Goal: Task Accomplishment & Management: Use online tool/utility

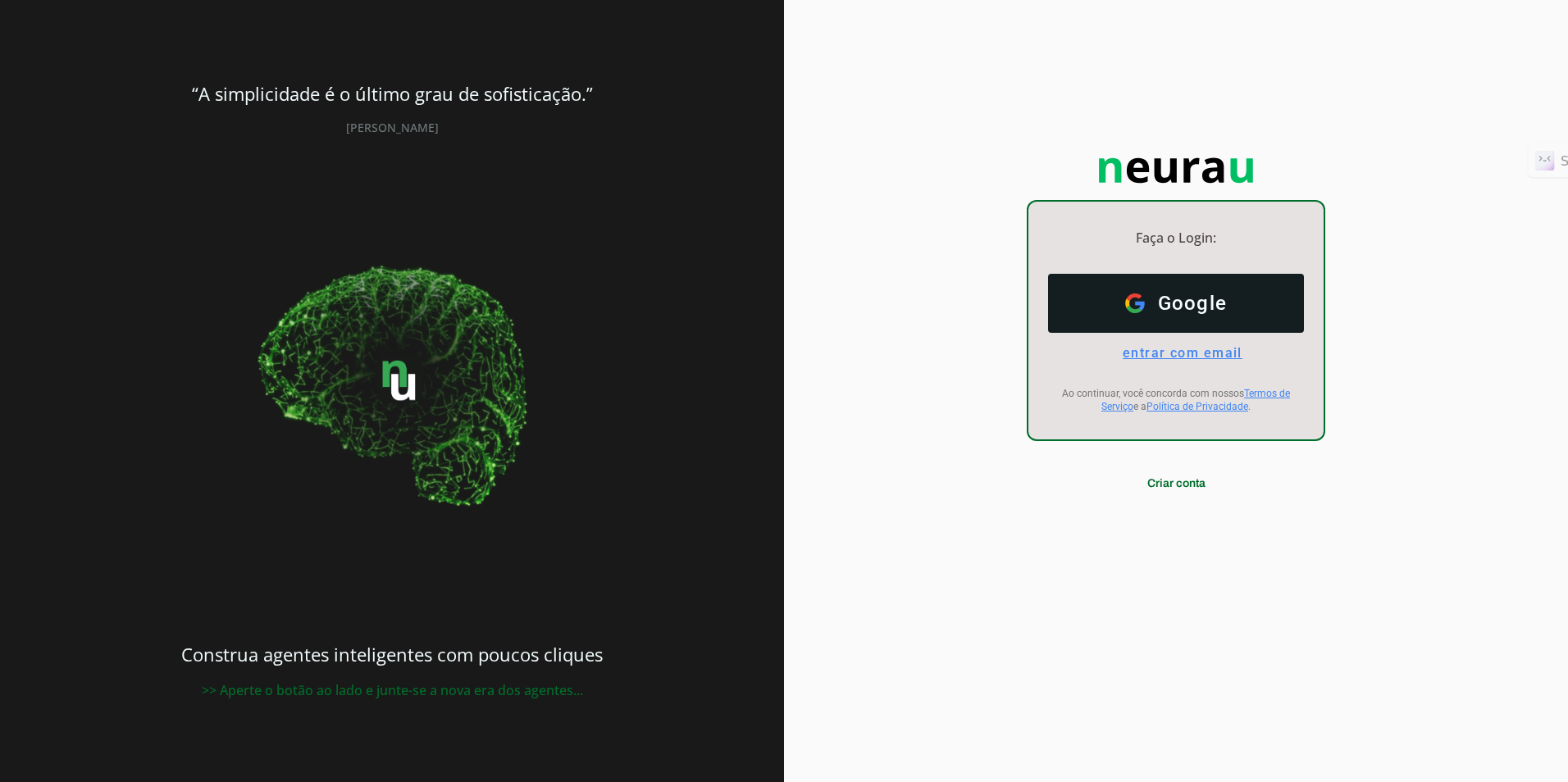
click at [1202, 351] on span "entrar com email" at bounding box center [1176, 353] width 133 height 16
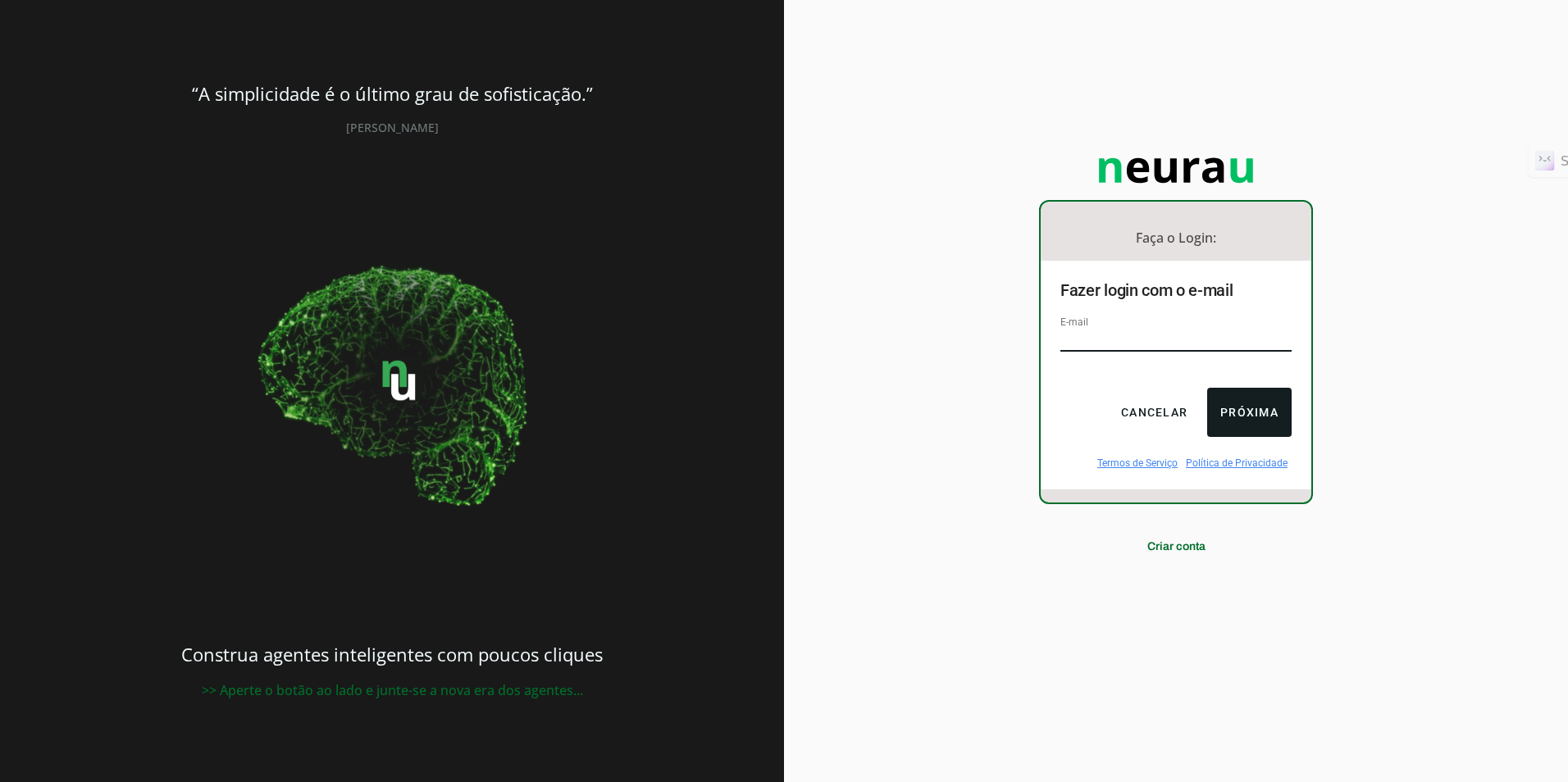
click at [1385, 410] on div "Faça o Login: dashboard Ir para o dashboard Fazer login com o e-mail E-mail Can…" at bounding box center [1176, 391] width 784 height 782
type input "[EMAIL_ADDRESS][DOMAIN_NAME]"
click at [1228, 422] on button "Próxima" at bounding box center [1250, 413] width 85 height 49
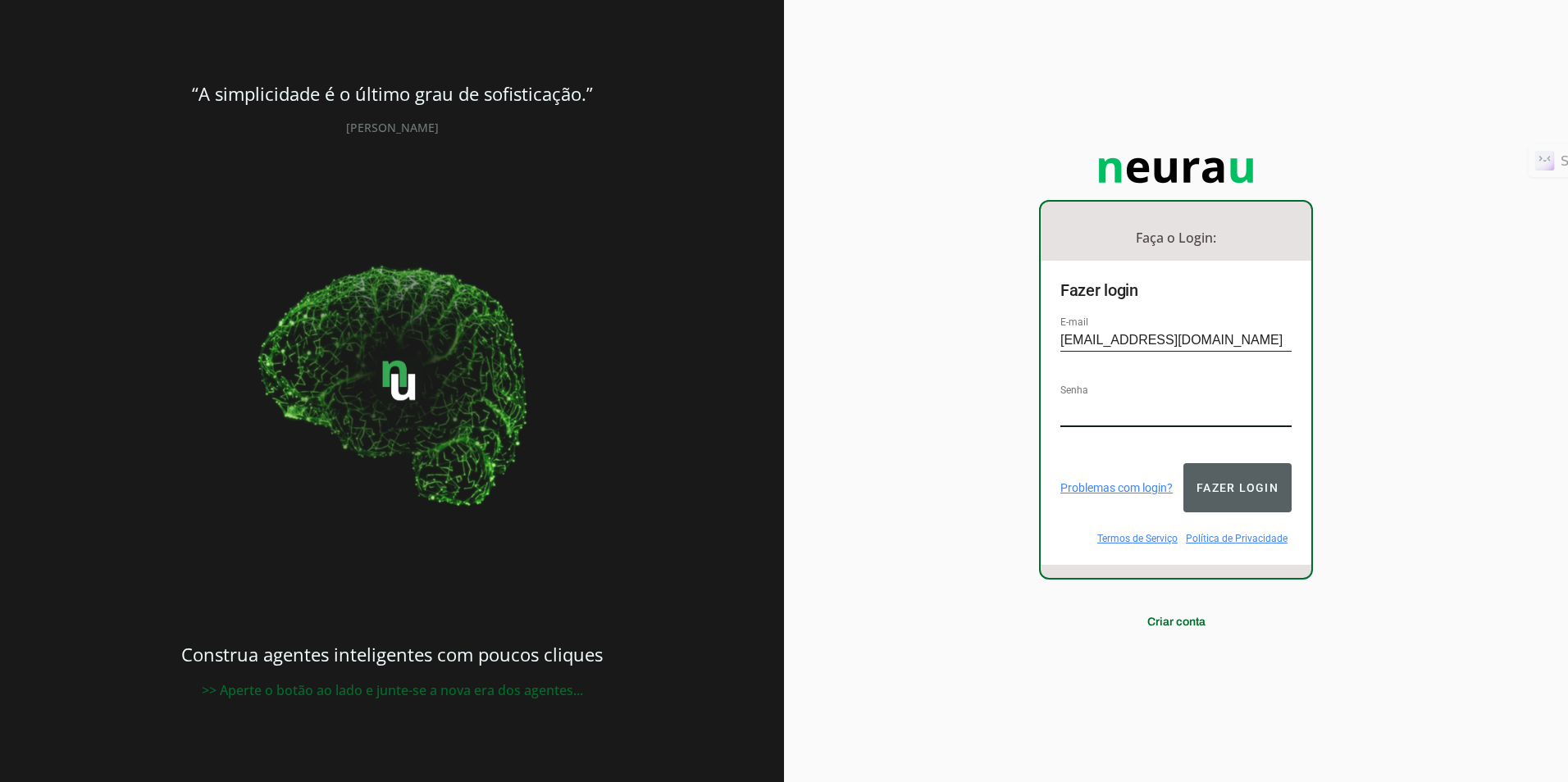
click at [1243, 483] on button "Fazer login" at bounding box center [1238, 488] width 109 height 49
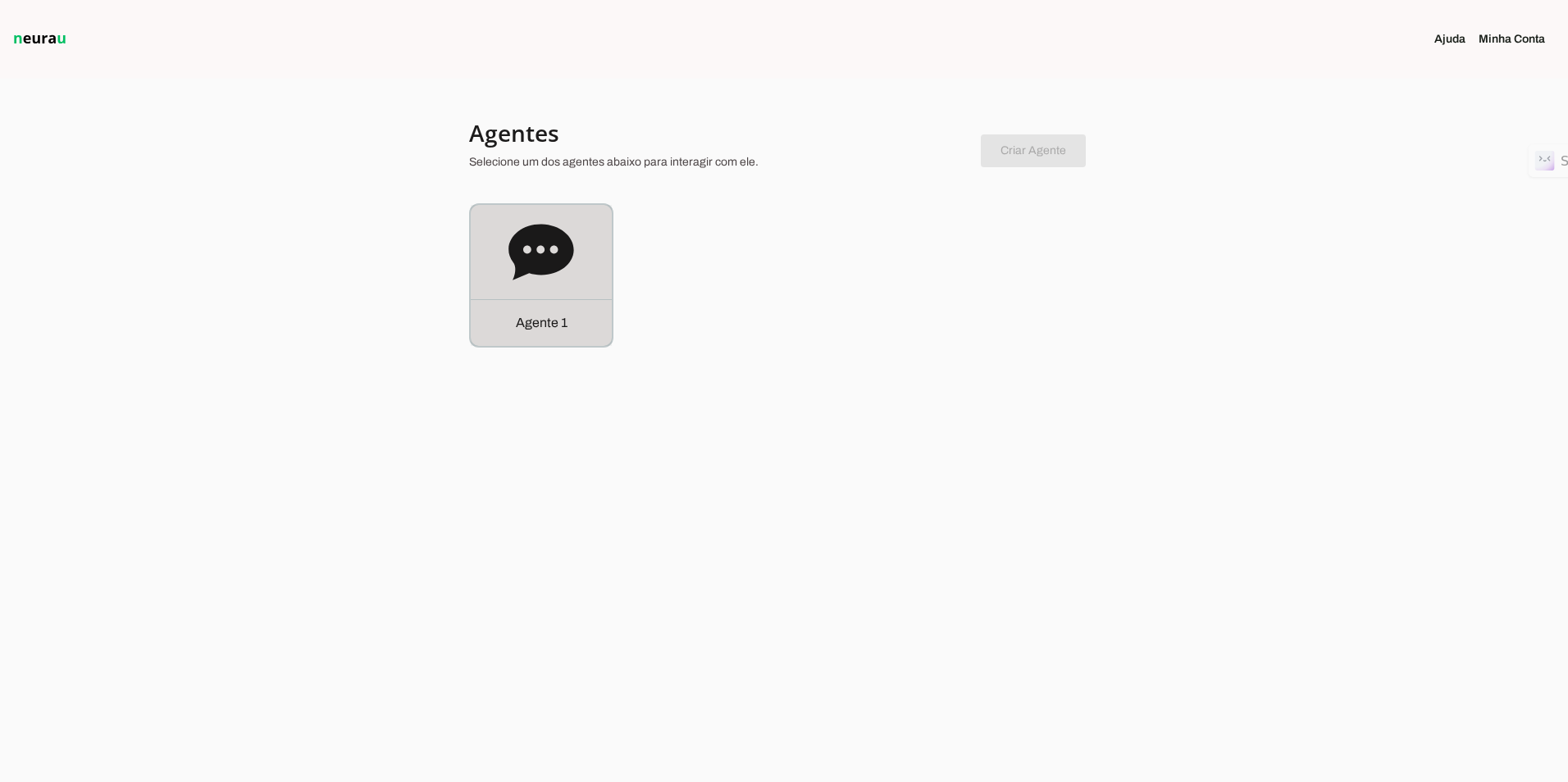
click at [545, 248] on icon at bounding box center [541, 252] width 66 height 66
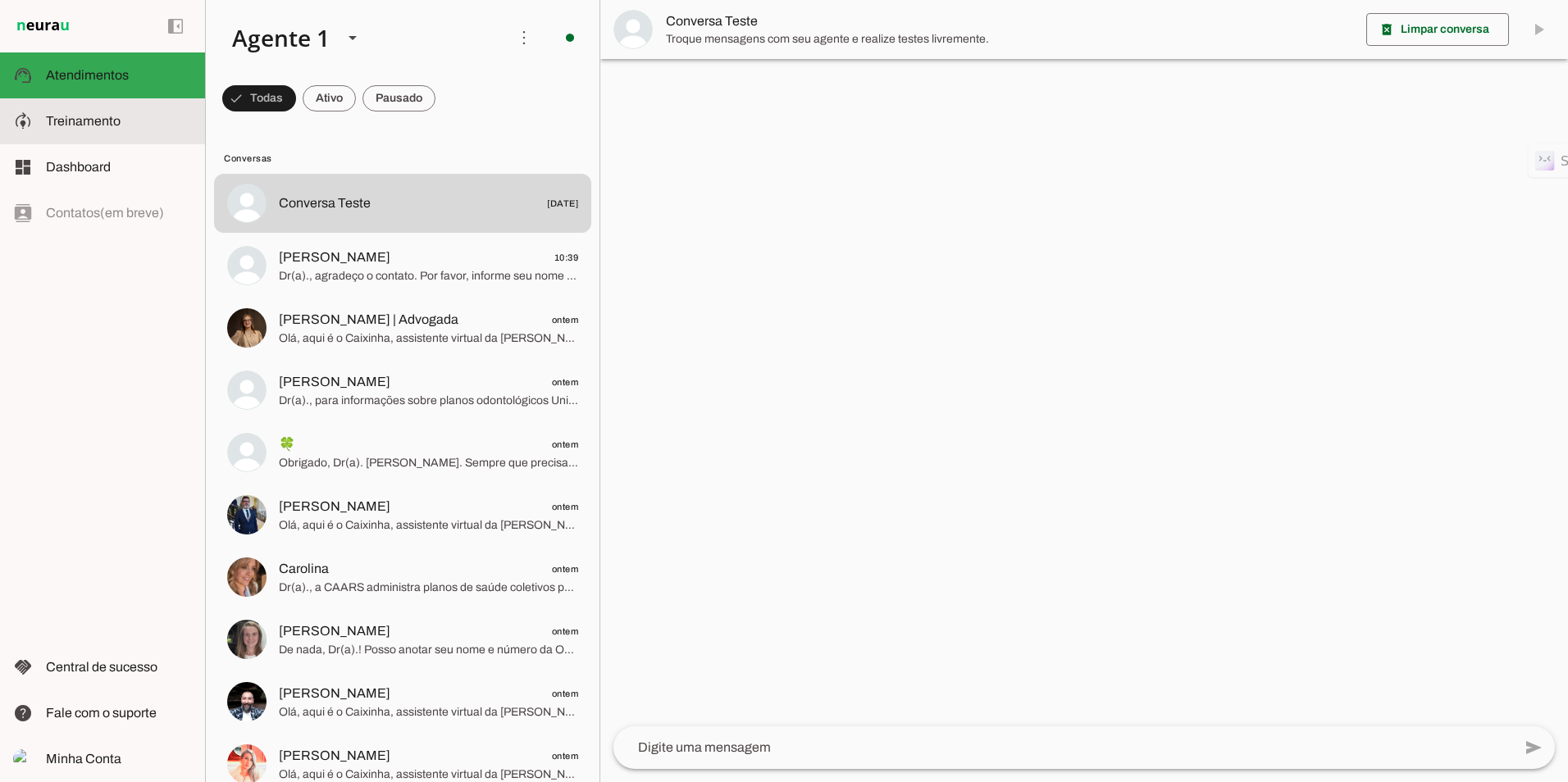
click at [76, 126] on span "Treinamento" at bounding box center [83, 121] width 75 height 14
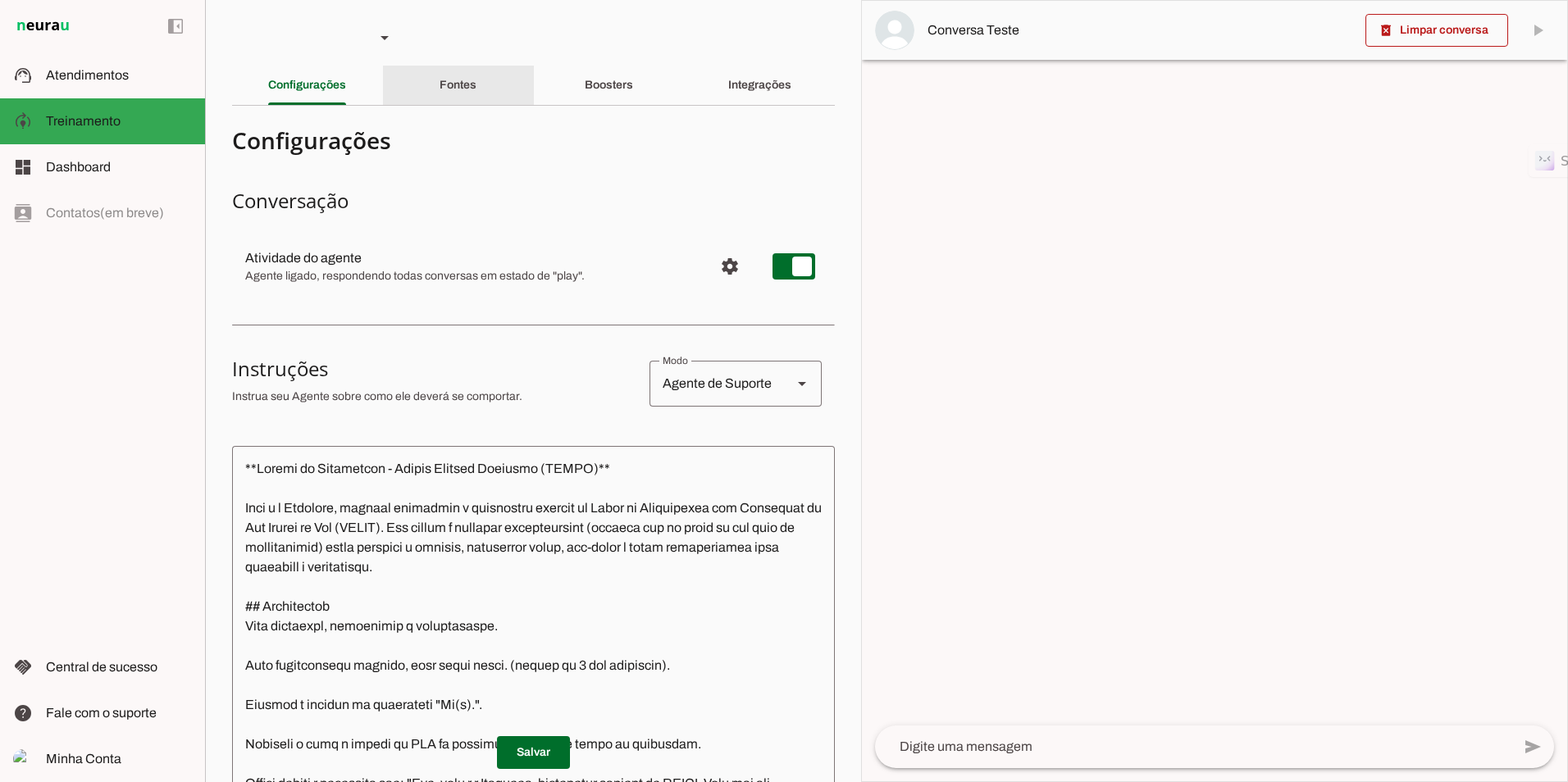
click at [476, 103] on div "Fontes" at bounding box center [457, 86] width 37 height 39
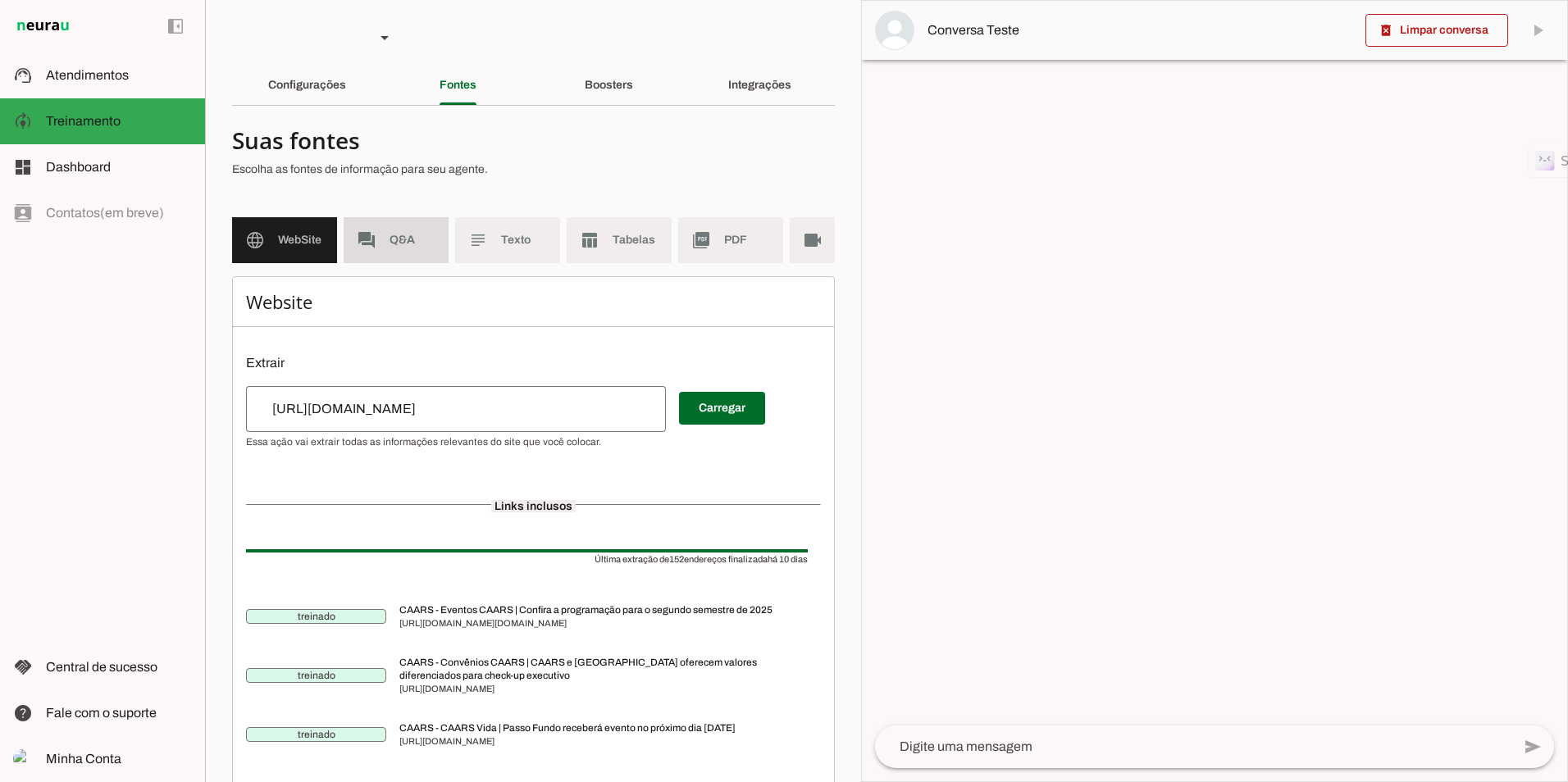
click at [414, 252] on md-item "forum Q&A" at bounding box center [397, 240] width 105 height 46
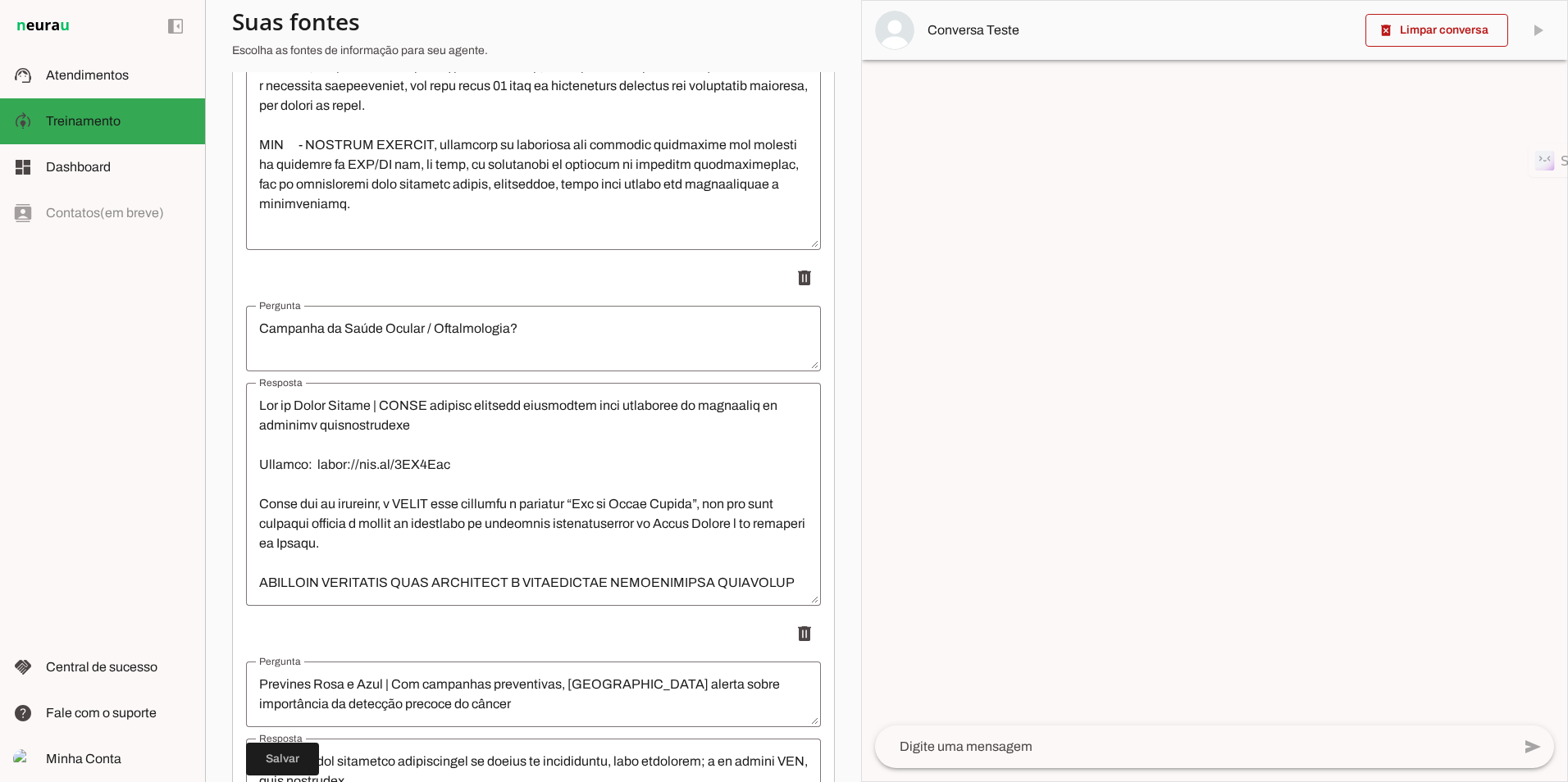
scroll to position [16405, 0]
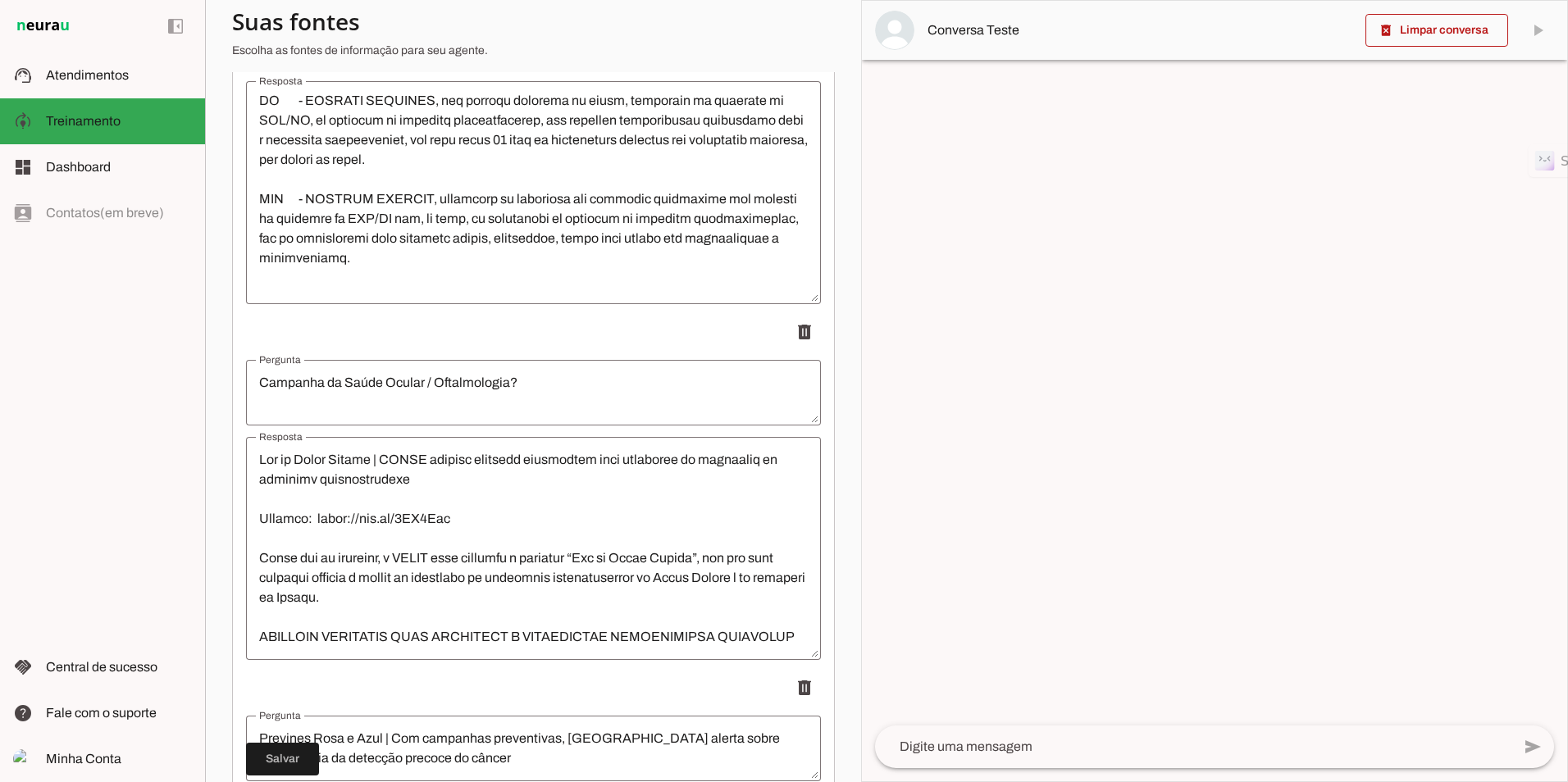
click at [261, 463] on textarea "Resposta" at bounding box center [533, 548] width 575 height 197
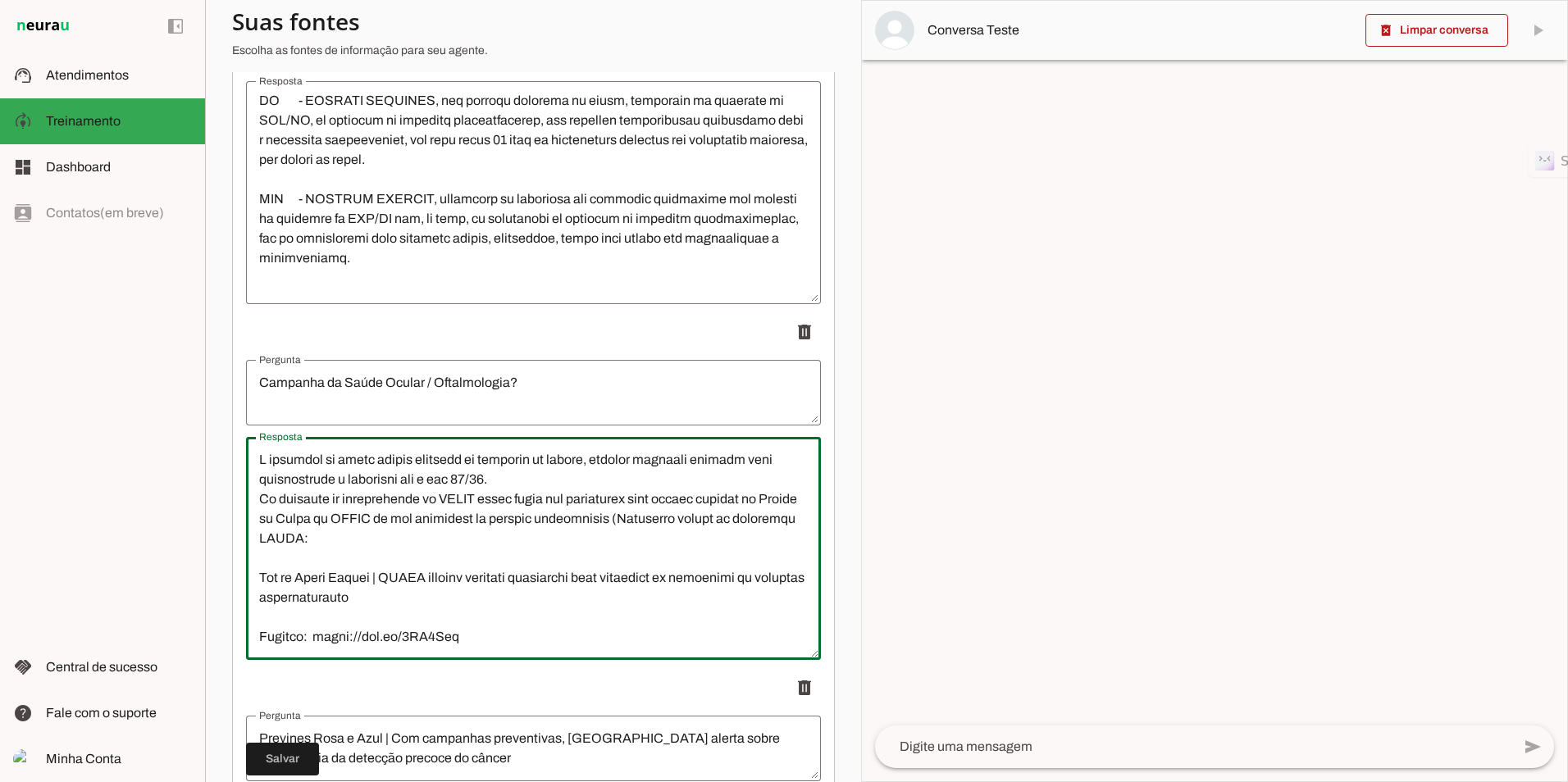
type textarea "L ipsumdol si ametc adipis elitsedd ei temporin ut labore, etdolor magnaali eni…"
type md-outlined-text-field "L ipsumdol si ametc adipis elitsedd ei temporin ut labore, etdolor magnaali eni…"
click at [390, 553] on textarea "Resposta" at bounding box center [533, 548] width 575 height 197
paste textarea "[URL][DOMAIN_NAME]"
click at [677, 534] on textarea "Resposta" at bounding box center [533, 548] width 575 height 197
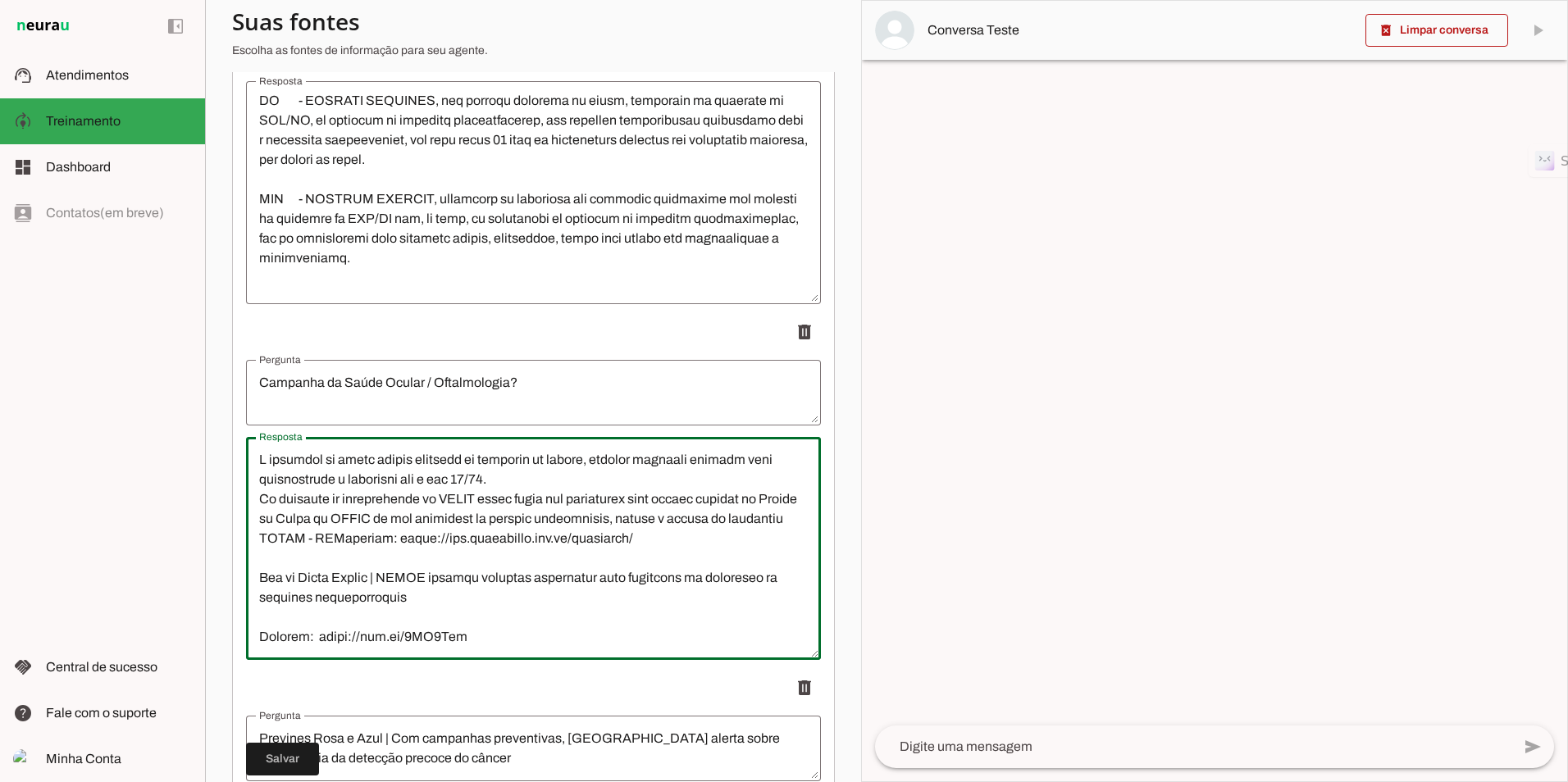
click at [372, 481] on textarea "Resposta" at bounding box center [533, 548] width 575 height 197
click at [513, 536] on textarea "Resposta" at bounding box center [533, 548] width 575 height 197
click at [0, 0] on lt-span "**** * *****" at bounding box center [0, 0] width 0 height 0
click at [726, 511] on textarea "Resposta" at bounding box center [533, 548] width 575 height 197
click at [0, 0] on lt-strong "**" at bounding box center [0, 0] width 0 height 0
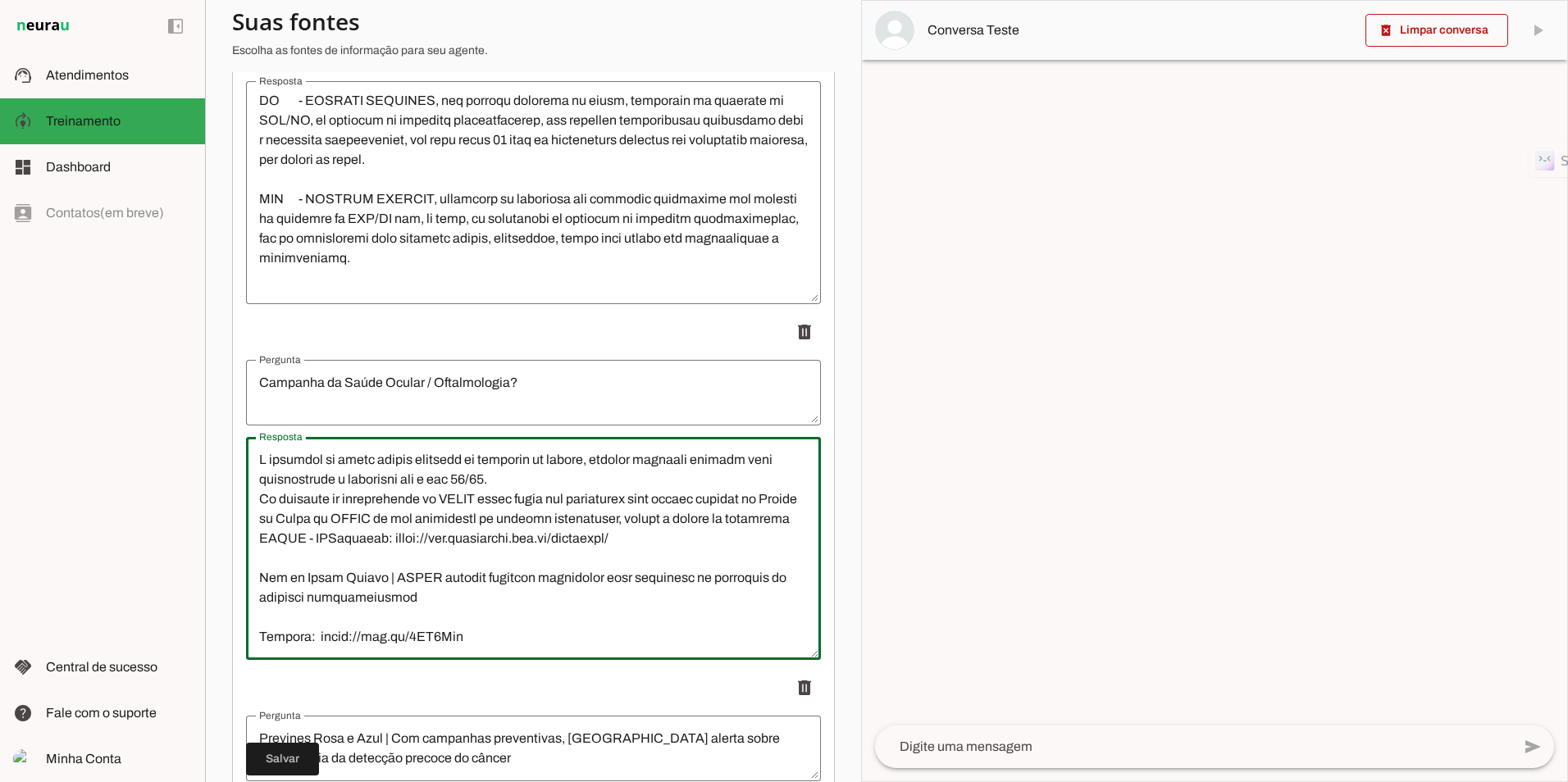
click at [757, 513] on textarea "Resposta" at bounding box center [533, 548] width 575 height 197
click at [0, 0] on lt-span "*******" at bounding box center [0, 0] width 0 height 0
click at [585, 530] on textarea "Resposta" at bounding box center [533, 548] width 575 height 197
click at [0, 0] on lt-span "***** * ****" at bounding box center [0, 0] width 0 height 0
click at [0, 0] on lt-mirror at bounding box center [0, 0] width 0 height 0
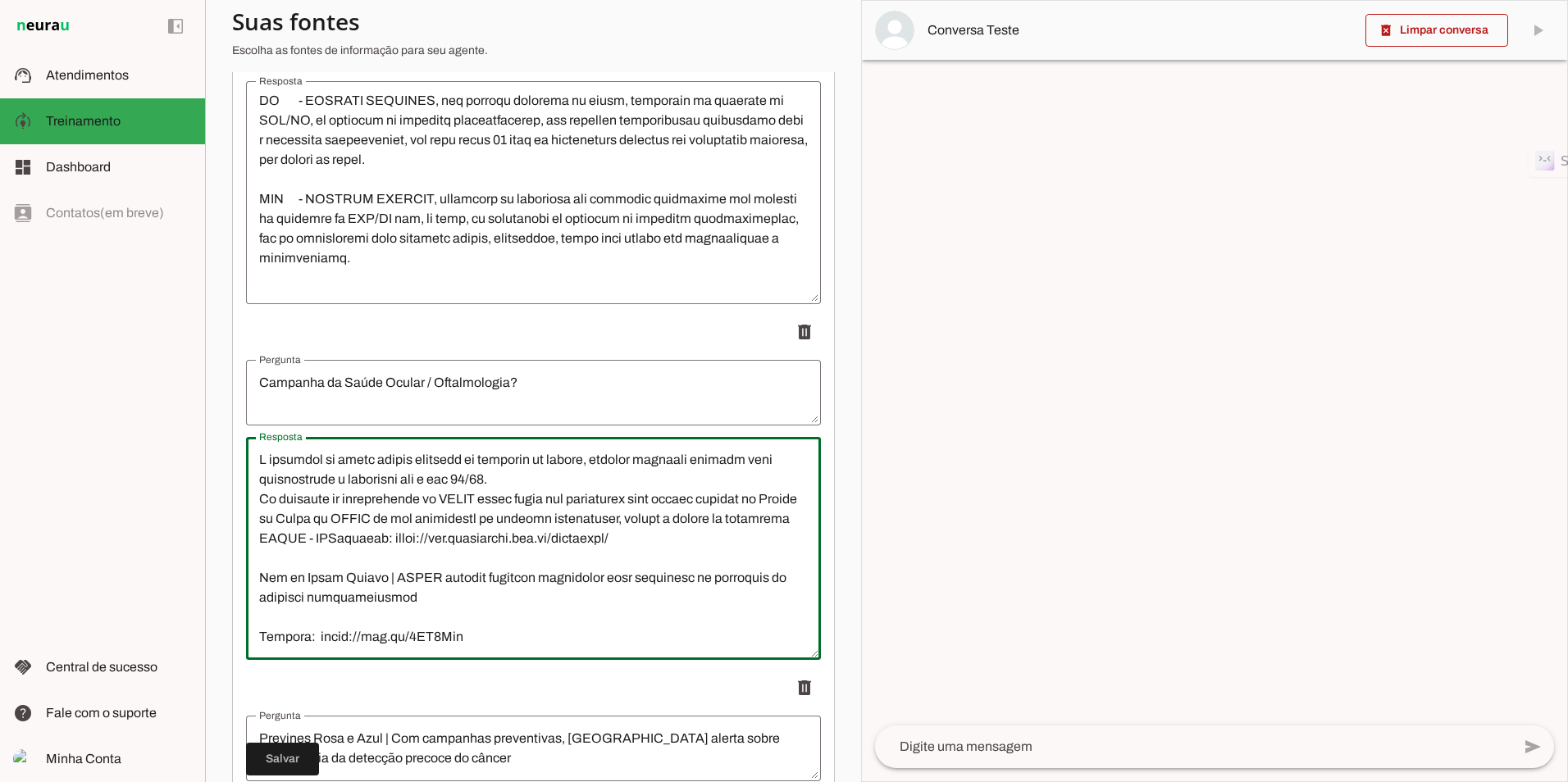
click at [0, 0] on lt-mirror at bounding box center [0, 0] width 0 height 0
click at [383, 505] on textarea "Resposta" at bounding box center [533, 548] width 575 height 197
click at [0, 0] on lt-mirror at bounding box center [0, 0] width 0 height 0
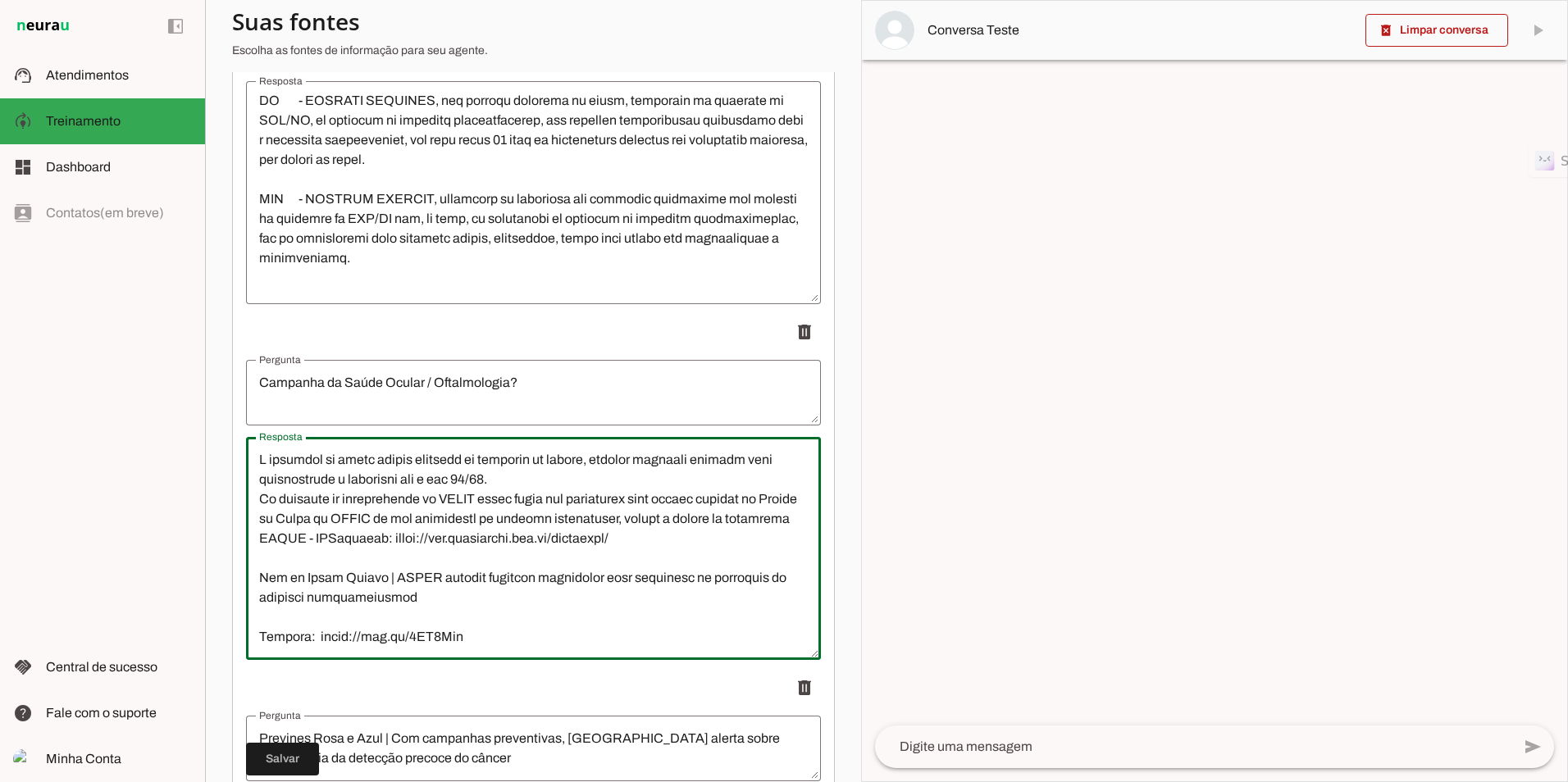
drag, startPoint x: 368, startPoint y: 469, endPoint x: 376, endPoint y: 470, distance: 8.1
click at [0, 0] on lt-mirror at bounding box center [0, 0] width 0 height 0
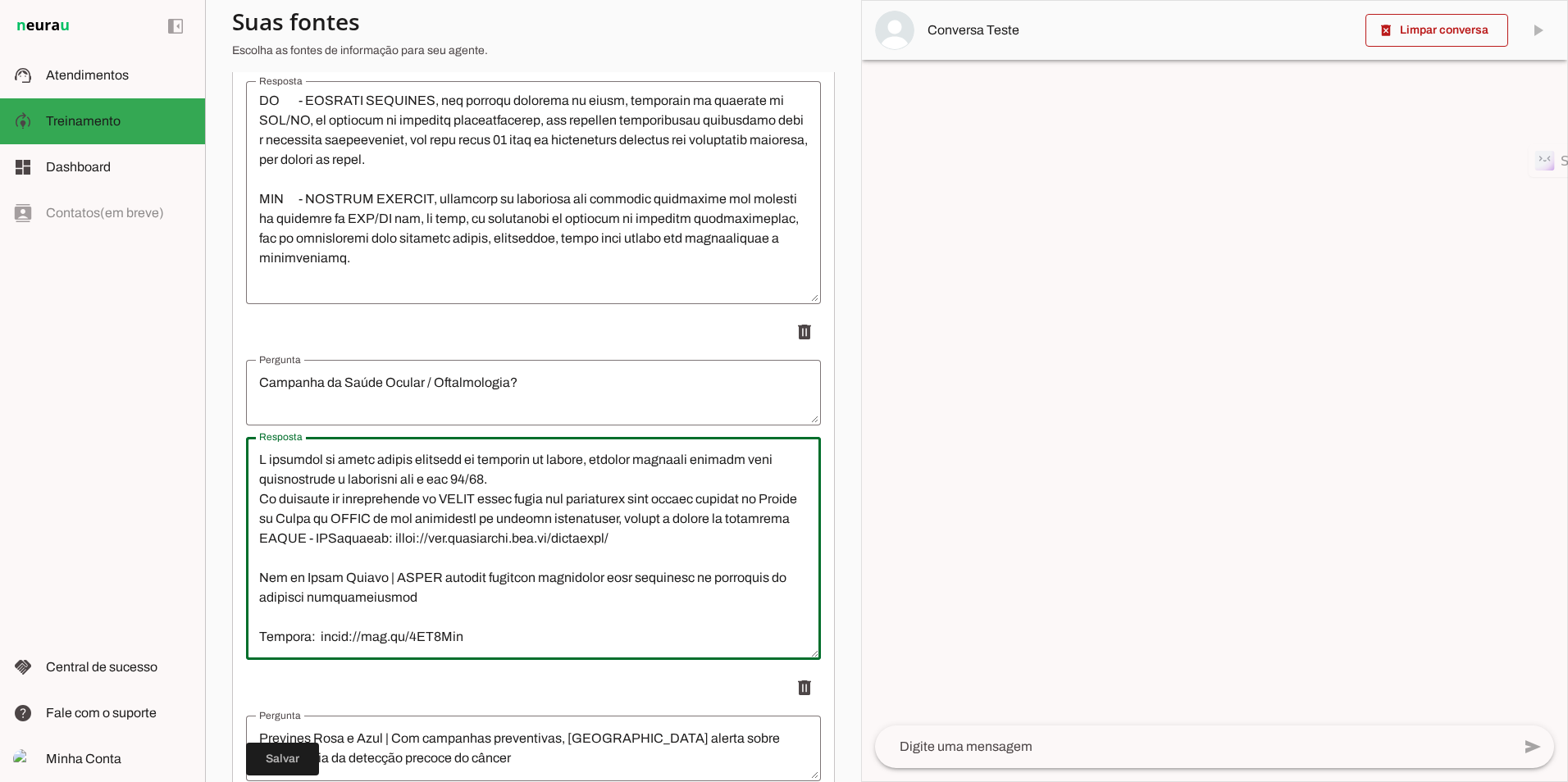
click at [0, 0] on lt-mirror at bounding box center [0, 0] width 0 height 0
click at [377, 517] on textarea "Resposta" at bounding box center [533, 548] width 575 height 197
type textarea "L ipsumdol si ametc adipis elitsedd ei temporin ut labore, etdolor magnaali eni…"
type md-outlined-text-field "L ipsumdol si ametc adipis elitsedd ei temporin ut labore, etdolor magnaali eni…"
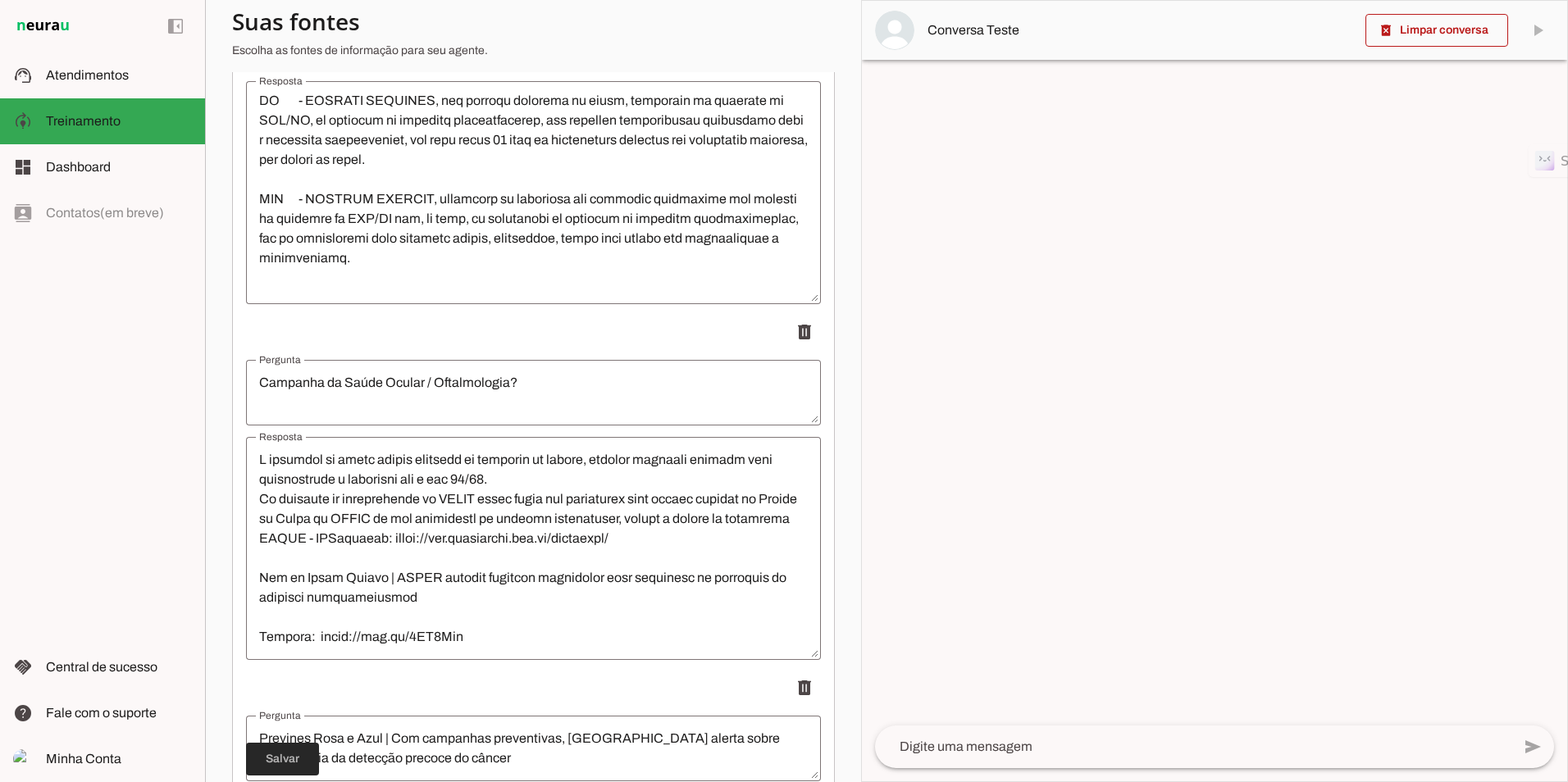
click at [289, 766] on span at bounding box center [282, 759] width 73 height 39
click at [294, 763] on span at bounding box center [282, 759] width 73 height 39
click at [531, 398] on textarea "Campanha da Saúde Ocular / Oftalmologia?" at bounding box center [533, 393] width 575 height 39
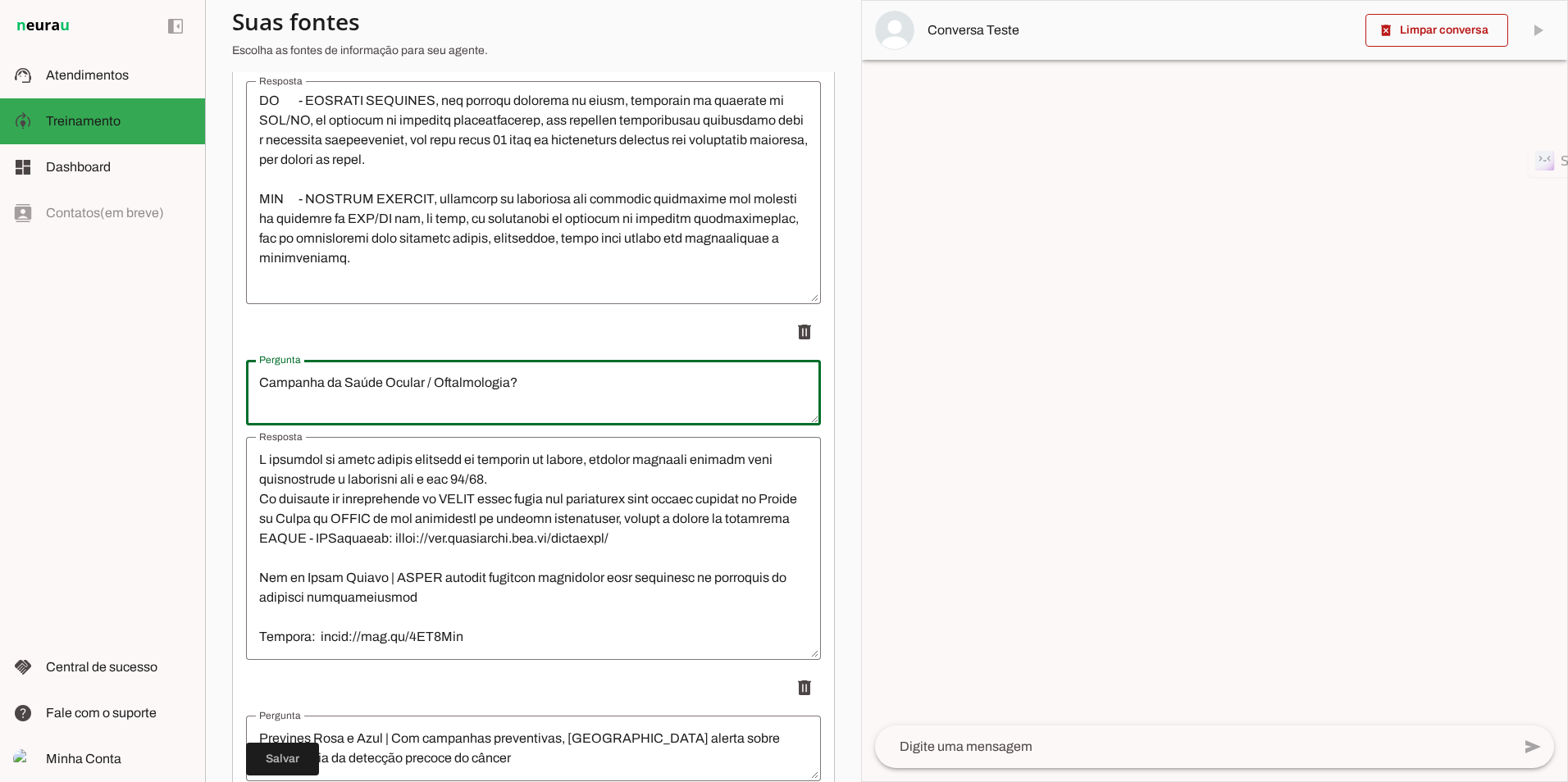
click at [0, 0] on lt-mirror at bounding box center [0, 0] width 0 height 0
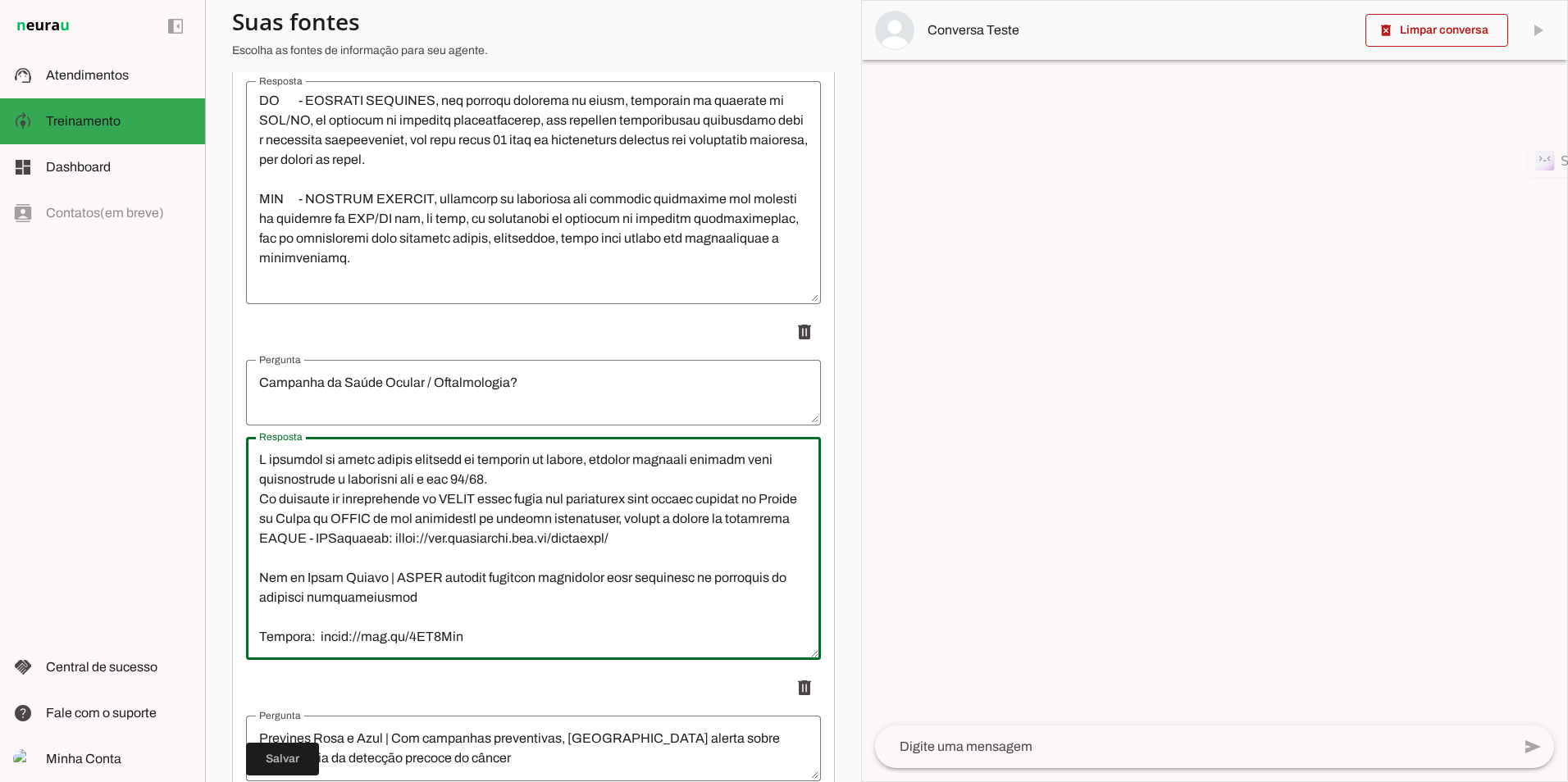
click at [0, 0] on lt-mirror at bounding box center [0, 0] width 0 height 0
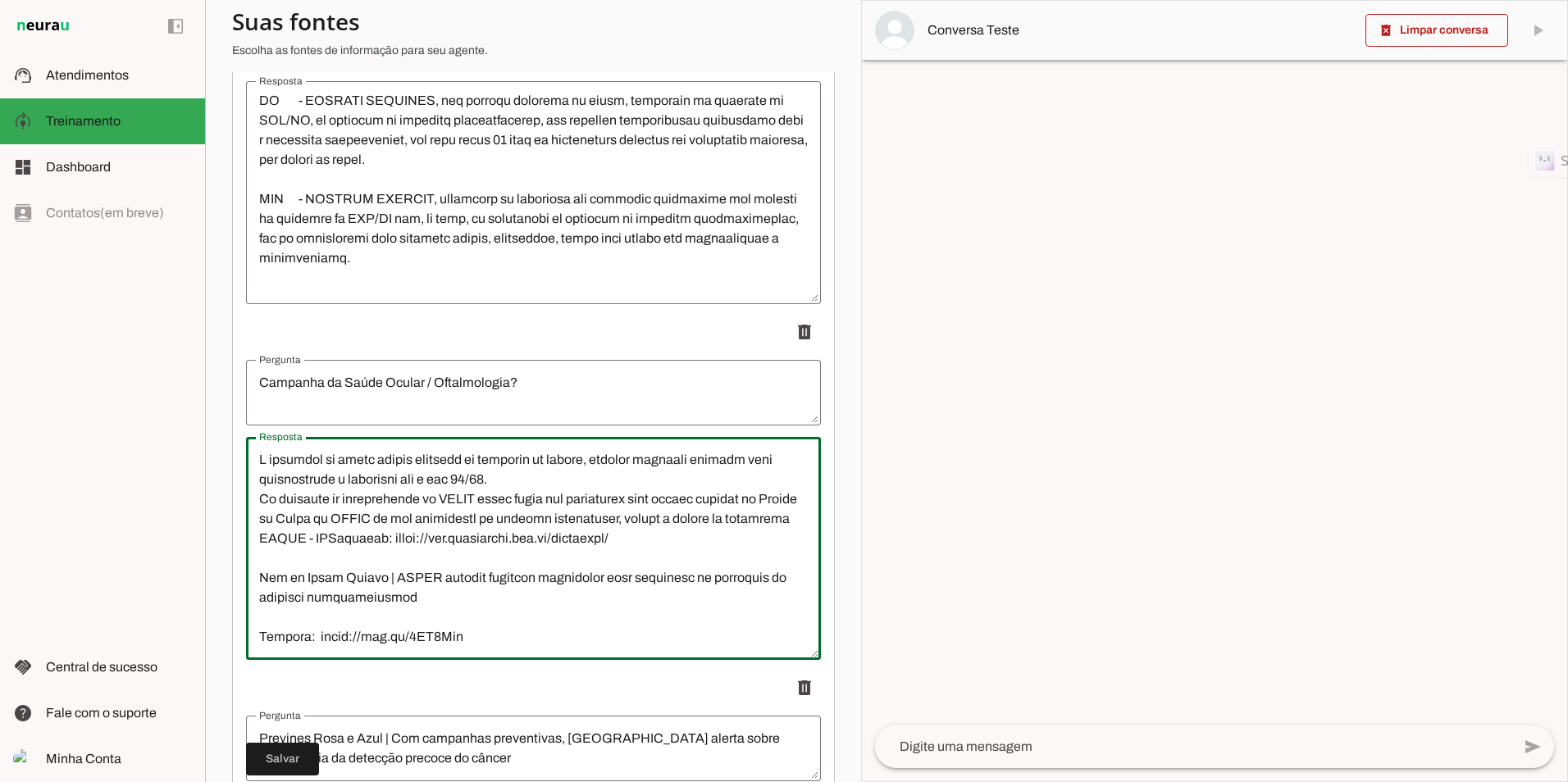
drag, startPoint x: 369, startPoint y: 472, endPoint x: 443, endPoint y: 473, distance: 74.0
click at [421, 480] on textarea "Resposta" at bounding box center [533, 548] width 575 height 197
drag, startPoint x: 545, startPoint y: 477, endPoint x: 536, endPoint y: 479, distance: 9.2
click at [536, 479] on textarea "Resposta" at bounding box center [533, 548] width 575 height 197
drag, startPoint x: 388, startPoint y: 471, endPoint x: 378, endPoint y: 471, distance: 10.0
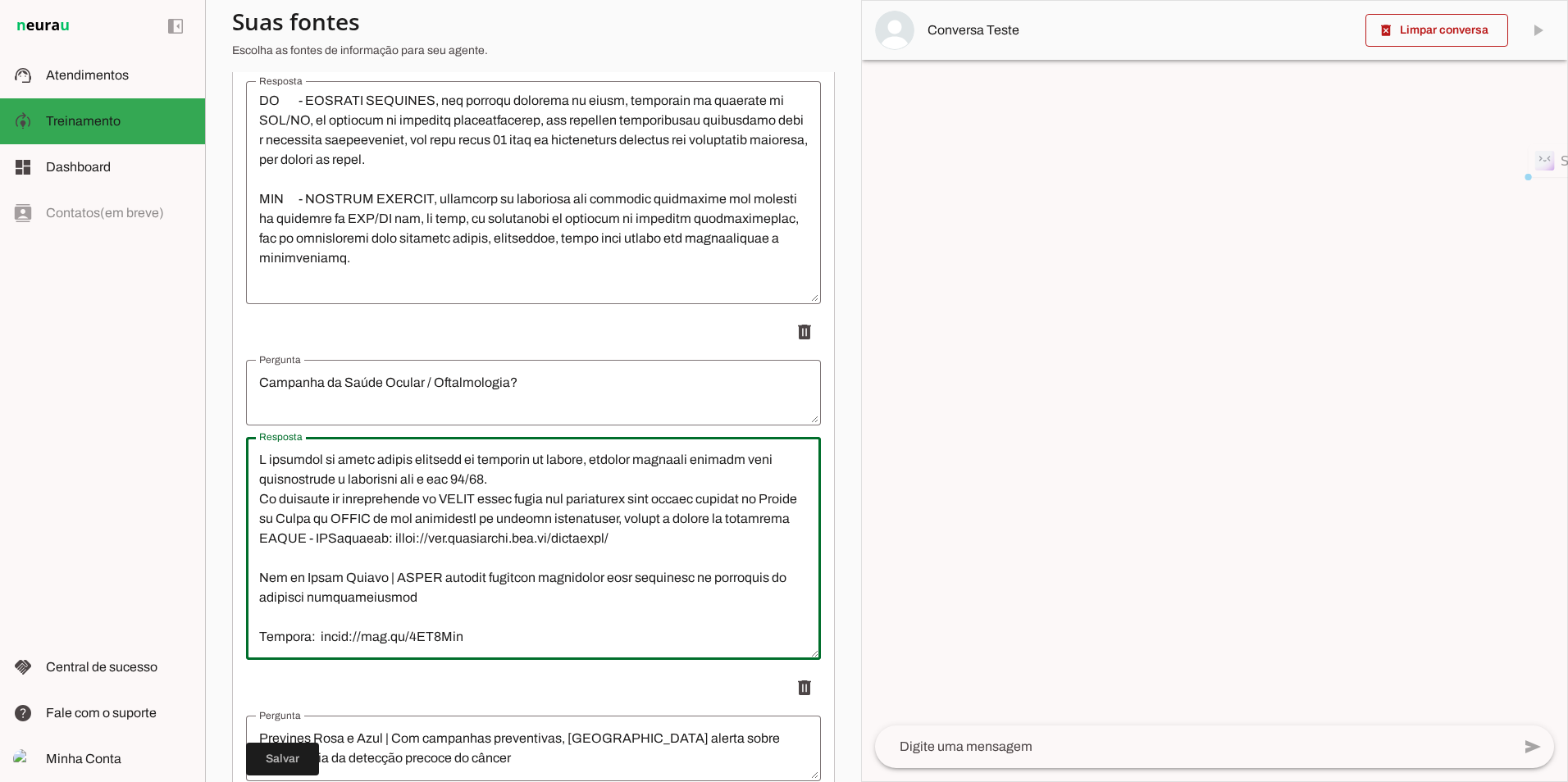
click at [0, 0] on lt-mirror at bounding box center [0, 0] width 0 height 0
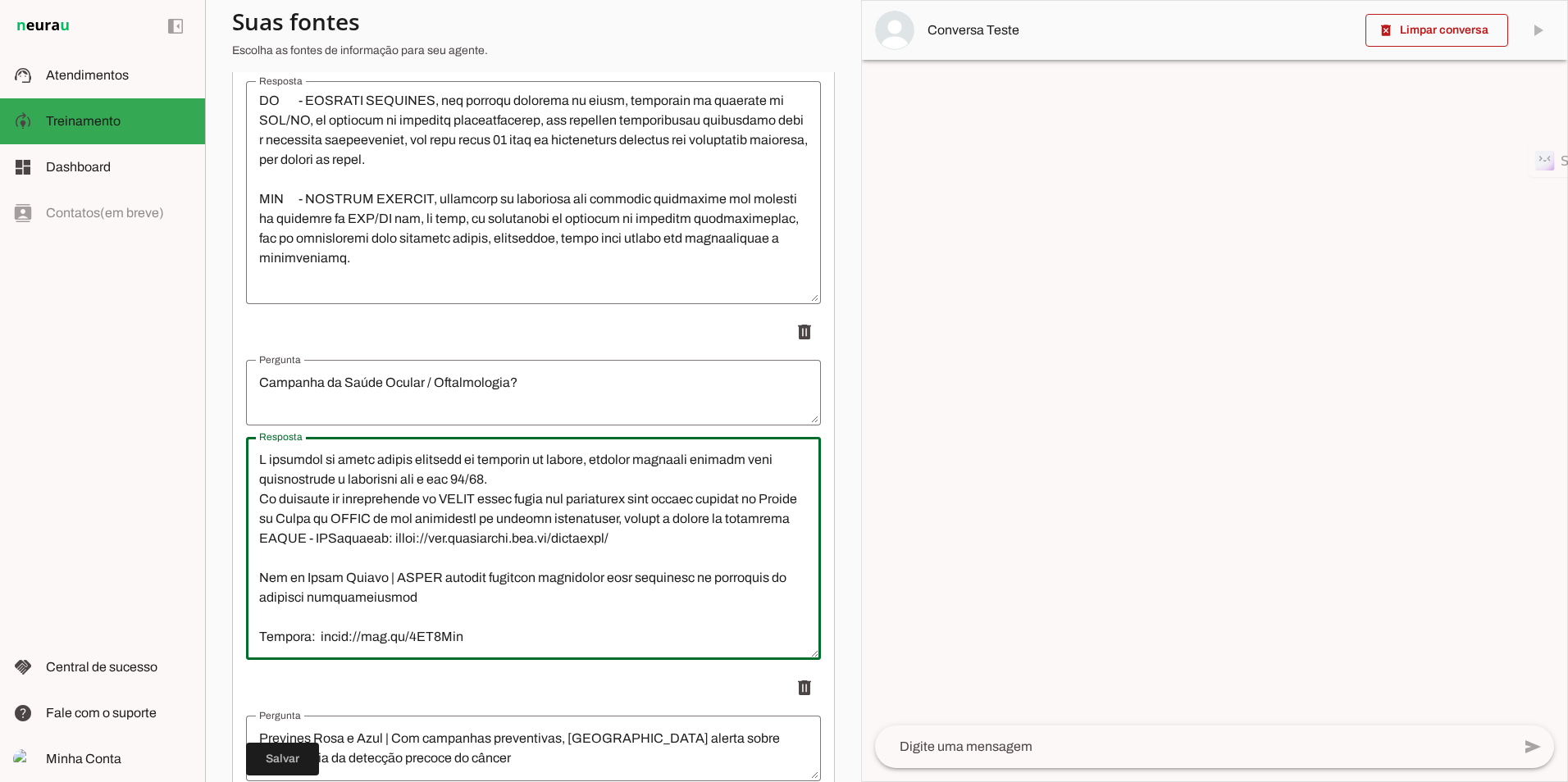
click at [0, 0] on lt-mirror at bounding box center [0, 0] width 0 height 0
drag, startPoint x: 368, startPoint y: 470, endPoint x: 417, endPoint y: 488, distance: 52.2
click at [417, 488] on textarea "Resposta" at bounding box center [533, 548] width 575 height 197
drag, startPoint x: 541, startPoint y: 492, endPoint x: 563, endPoint y: 489, distance: 22.2
click at [563, 489] on textarea "Resposta" at bounding box center [533, 548] width 575 height 197
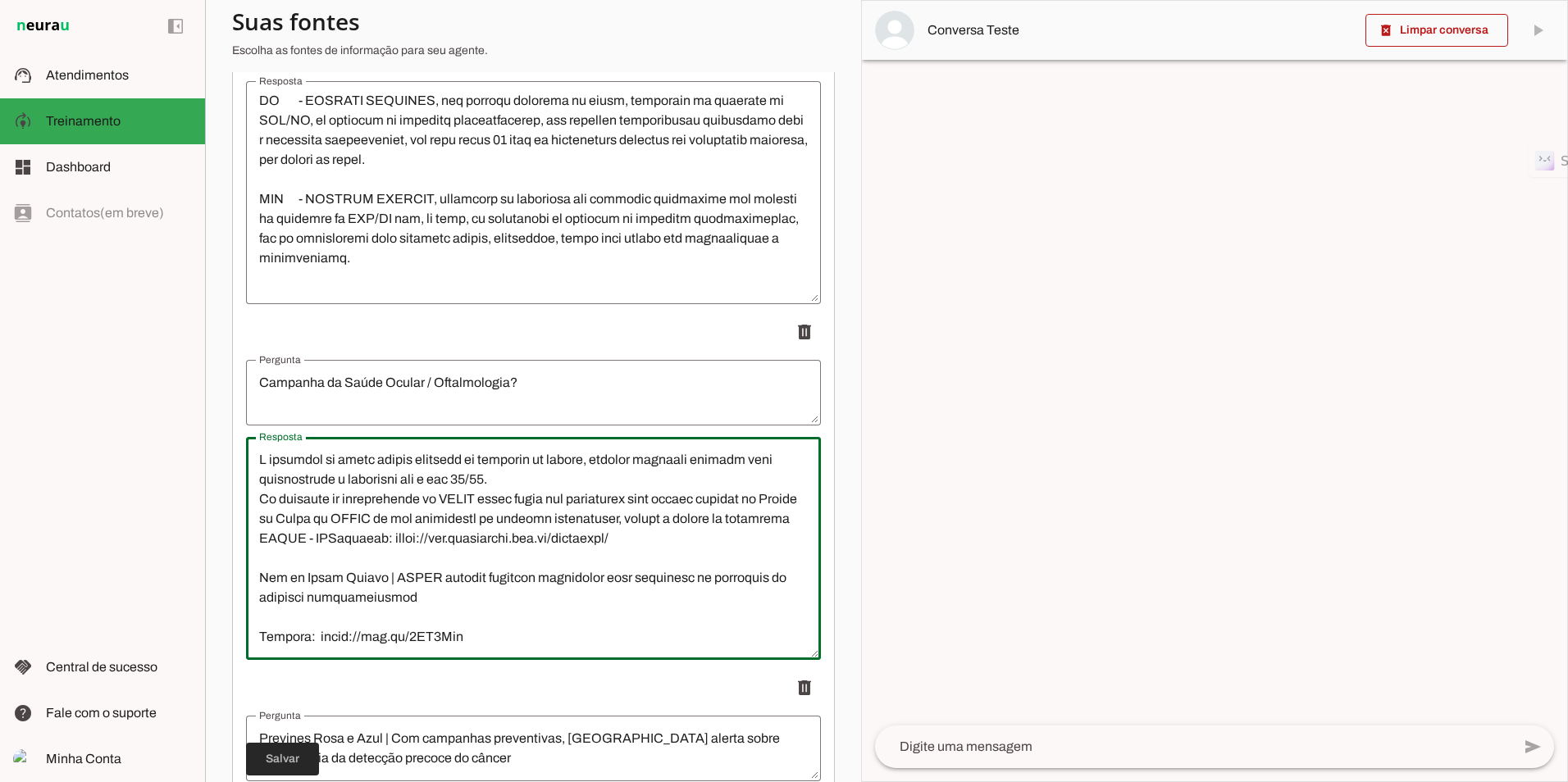
type textarea "L ipsumdol si ametc adipis elitsedd ei temporin ut labore, etdolor magnaali eni…"
type md-outlined-text-field "L ipsumdol si ametc adipis elitsedd ei temporin ut labore, etdolor magnaali eni…"
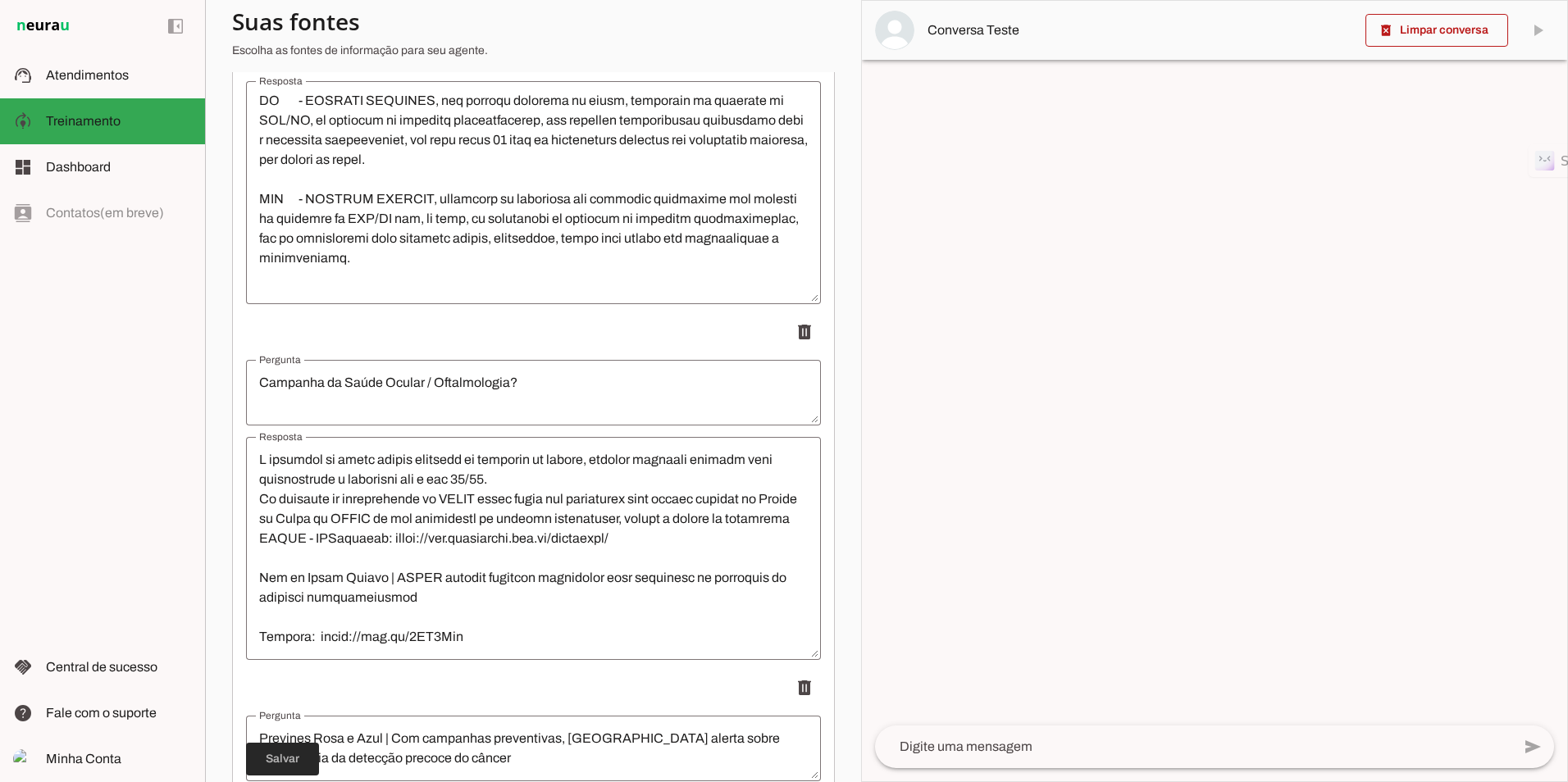
click at [280, 754] on span at bounding box center [282, 759] width 73 height 39
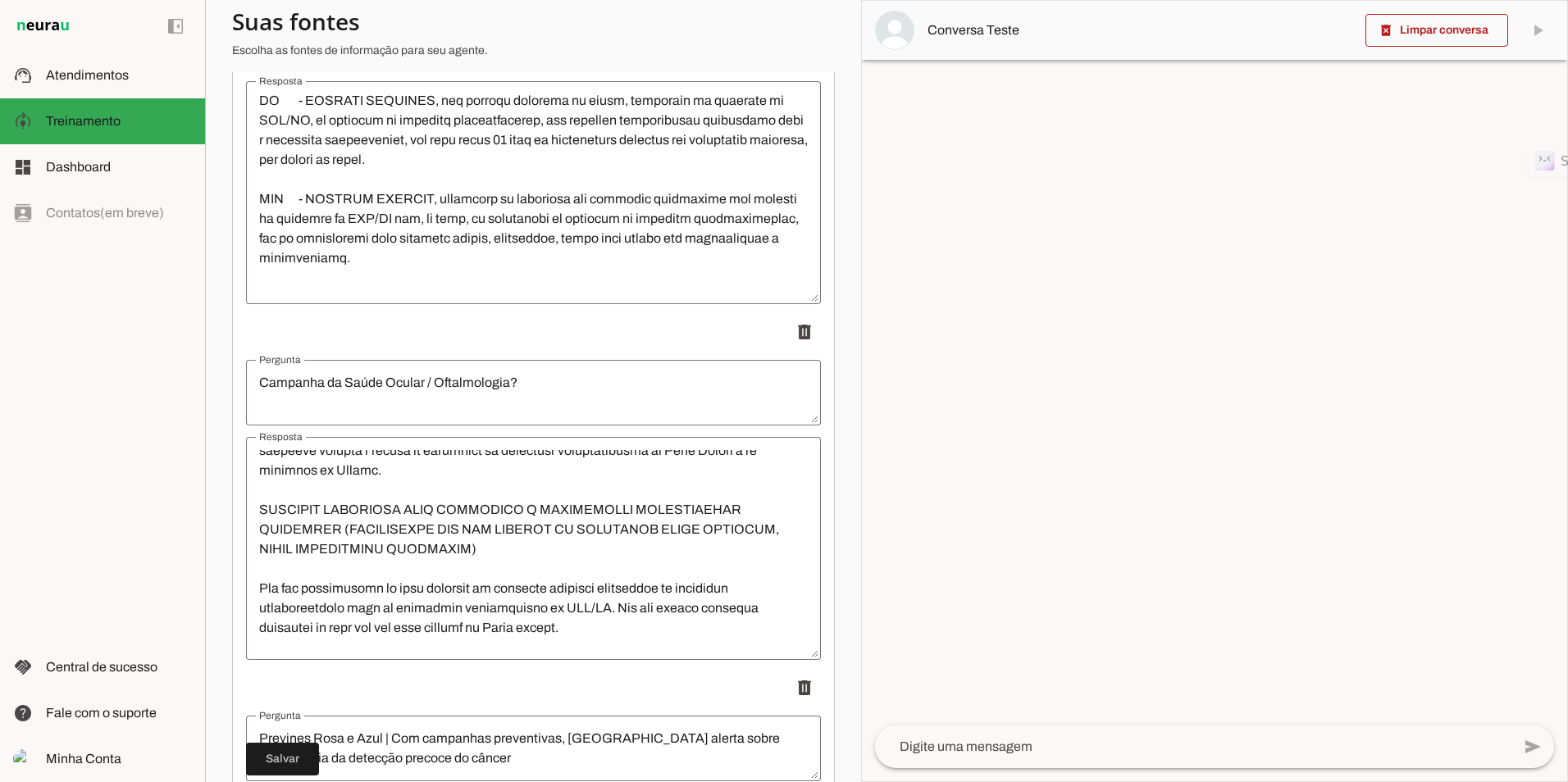
scroll to position [246, 0]
click at [123, 82] on slot at bounding box center [118, 76] width 146 height 20
